Goal: Information Seeking & Learning: Learn about a topic

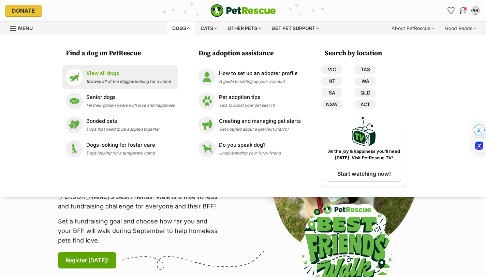
click at [137, 80] on span "Browse all of the doggos looking for a home" at bounding box center [128, 81] width 85 height 5
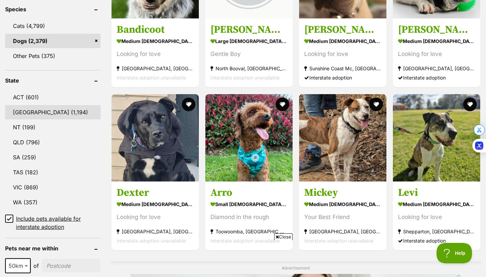
click at [39, 115] on link "NSW (1,194)" at bounding box center [52, 112] width 95 height 14
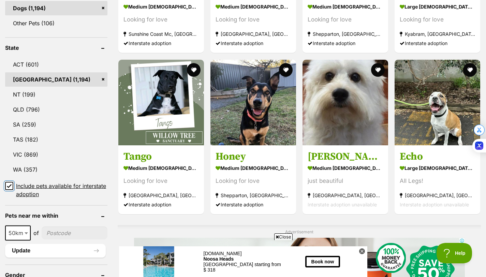
click at [10, 182] on input "Include pets available for interstate adoption" at bounding box center [9, 186] width 8 height 8
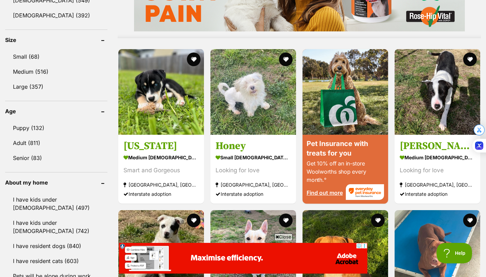
scroll to position [607, 0]
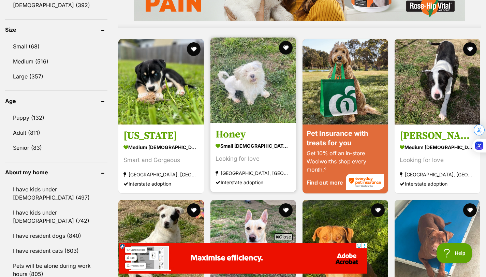
click at [265, 127] on link "Honey small female Dog Looking for love Goulburn, NSW Interstate adoption" at bounding box center [253, 157] width 86 height 69
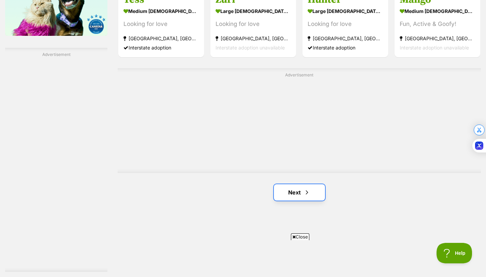
click at [286, 192] on link "Next" at bounding box center [299, 192] width 51 height 16
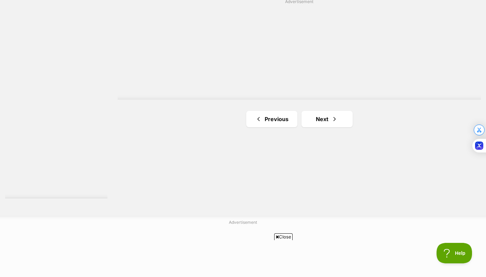
scroll to position [1212, 0]
click at [311, 119] on link "Next" at bounding box center [326, 116] width 51 height 16
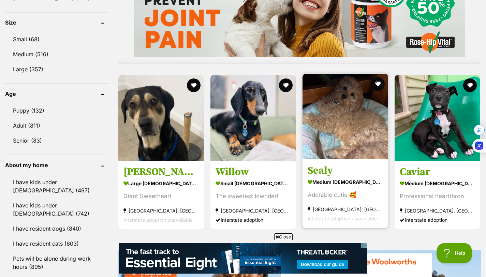
scroll to position [615, 0]
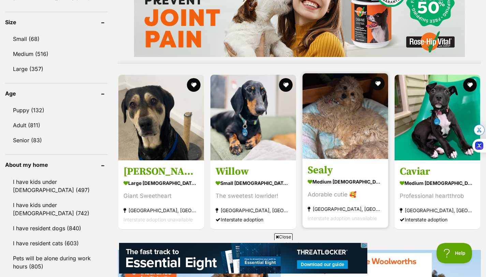
click at [331, 141] on img at bounding box center [345, 116] width 86 height 86
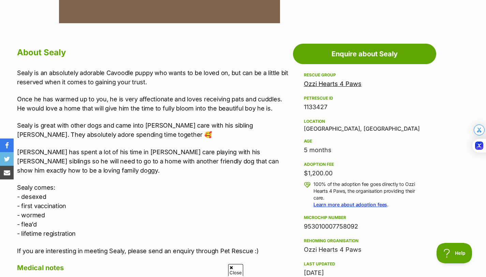
scroll to position [341, 0]
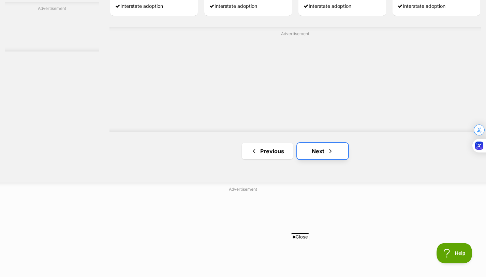
click at [313, 156] on link "Next" at bounding box center [322, 151] width 51 height 16
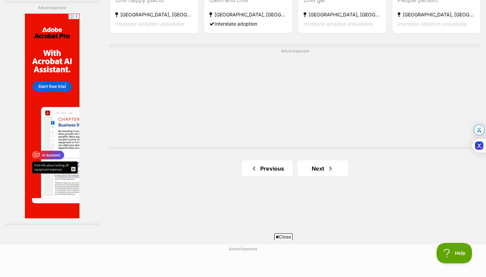
scroll to position [1172, 0]
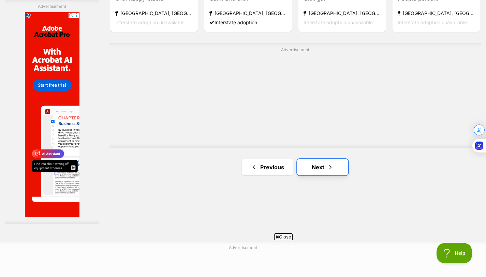
click at [322, 171] on link "Next" at bounding box center [322, 167] width 51 height 16
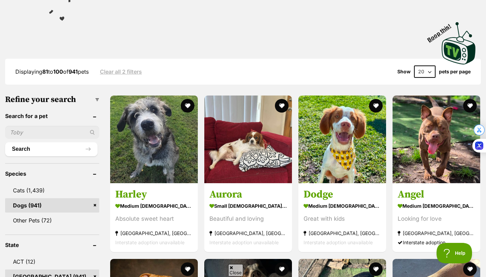
scroll to position [110, 0]
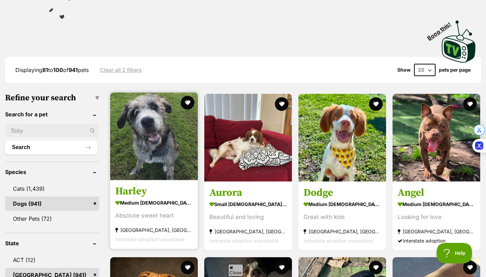
click at [156, 182] on link at bounding box center [154, 178] width 88 height 7
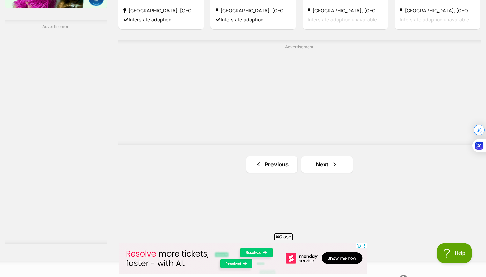
scroll to position [1171, 0]
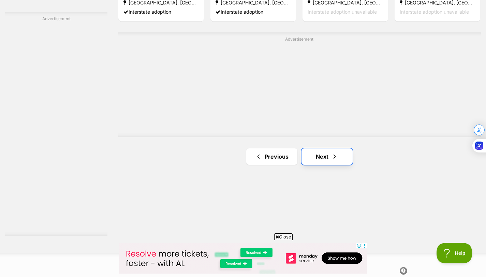
click at [322, 161] on link "Next" at bounding box center [326, 156] width 51 height 16
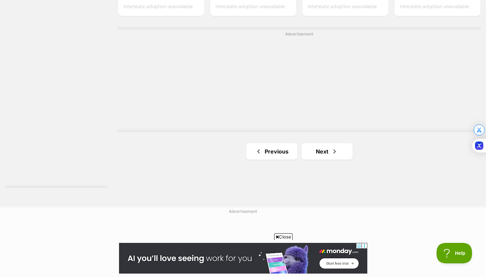
scroll to position [1220, 0]
click at [331, 153] on span "Next page" at bounding box center [334, 151] width 7 height 8
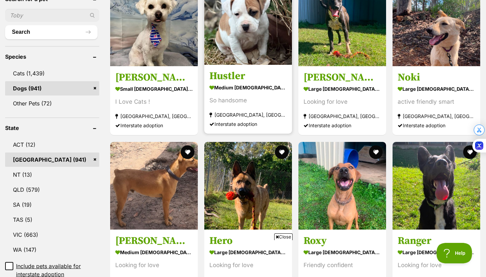
click at [256, 98] on div "So handsome" at bounding box center [247, 100] width 77 height 9
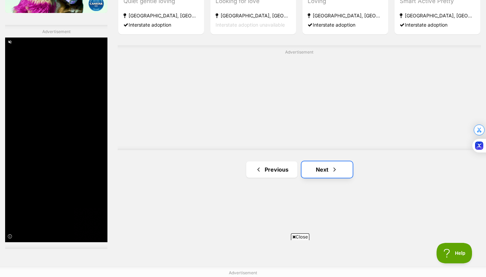
click at [315, 170] on link "Next" at bounding box center [326, 169] width 51 height 16
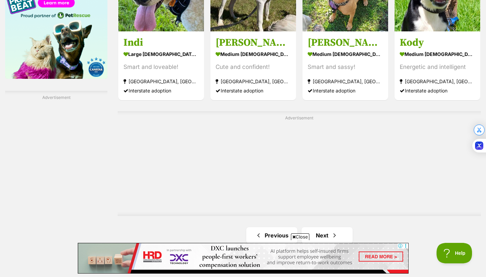
scroll to position [1101, 0]
